Goal: Information Seeking & Learning: Check status

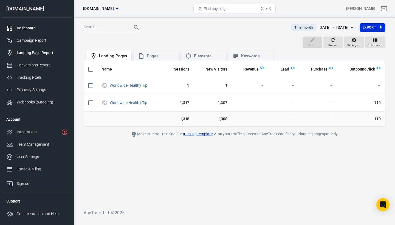
click at [31, 29] on div "Dashboard" at bounding box center [42, 28] width 51 height 6
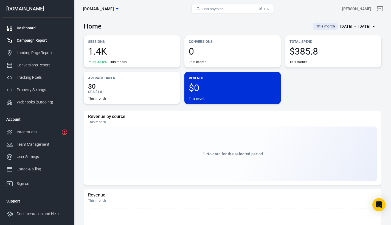
click at [34, 38] on div "Campaign Report" at bounding box center [42, 41] width 51 height 6
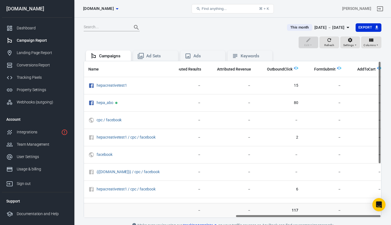
scroll to position [0, 308]
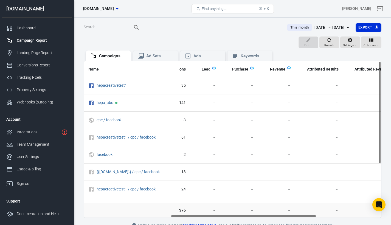
drag, startPoint x: 258, startPoint y: 216, endPoint x: 191, endPoint y: 216, distance: 66.9
click at [191, 216] on div "Name Amount Spent ROAS Impressions Link Clicks Sessions Lead Purchase Revenue A…" at bounding box center [232, 139] width 297 height 156
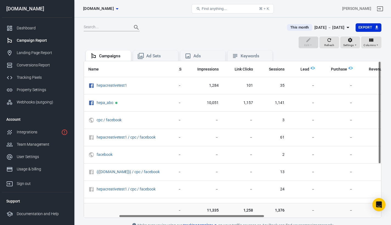
scroll to position [0, 71]
drag, startPoint x: 224, startPoint y: 214, endPoint x: 176, endPoint y: 215, distance: 48.5
click at [176, 215] on div "Name Amount Spent ROAS Impressions Link Clicks Sessions Lead Purchase Revenue A…" at bounding box center [232, 139] width 297 height 156
click at [165, 55] on div "Ad Sets" at bounding box center [159, 56] width 27 height 6
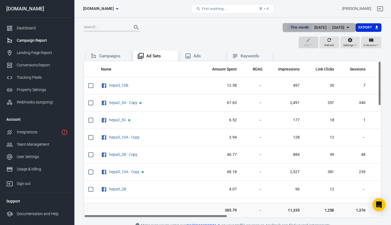
click at [291, 26] on span "This month" at bounding box center [299, 27] width 23 height 5
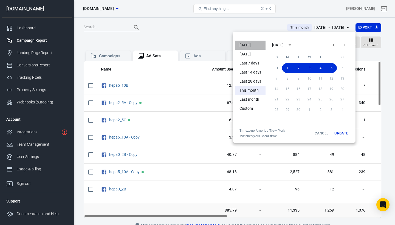
click at [246, 45] on li "[DATE]" at bounding box center [250, 45] width 30 height 9
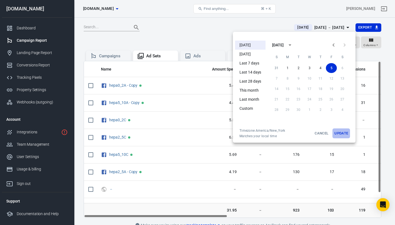
click at [341, 131] on button "Update" at bounding box center [341, 133] width 18 height 10
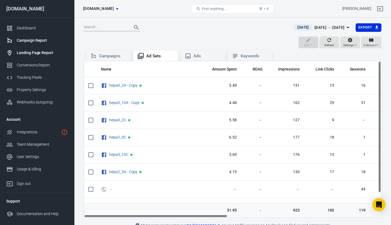
click at [37, 53] on div "Landing Page Report" at bounding box center [42, 53] width 51 height 6
